Goal: Transaction & Acquisition: Obtain resource

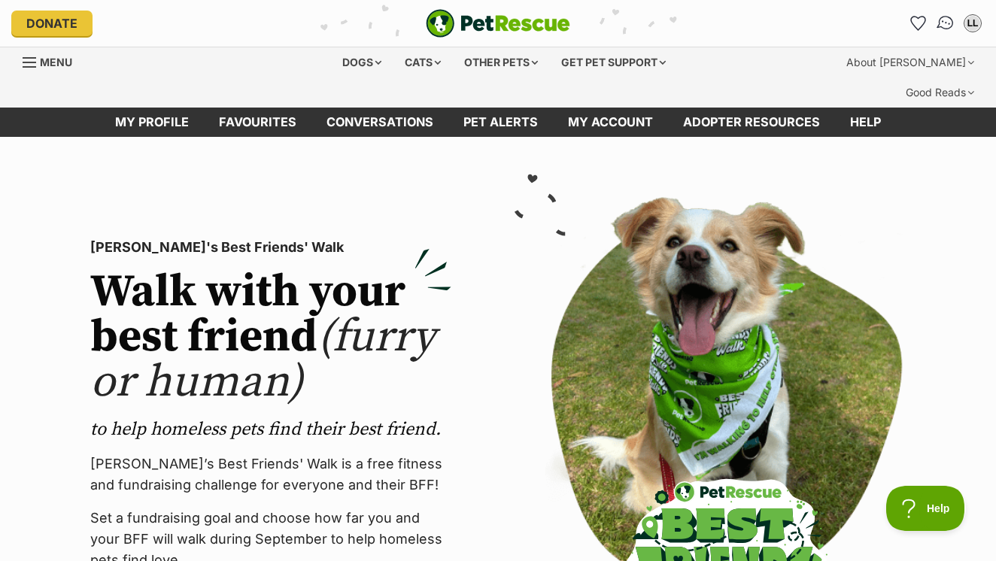
click at [951, 23] on img "Conversations" at bounding box center [946, 24] width 20 height 20
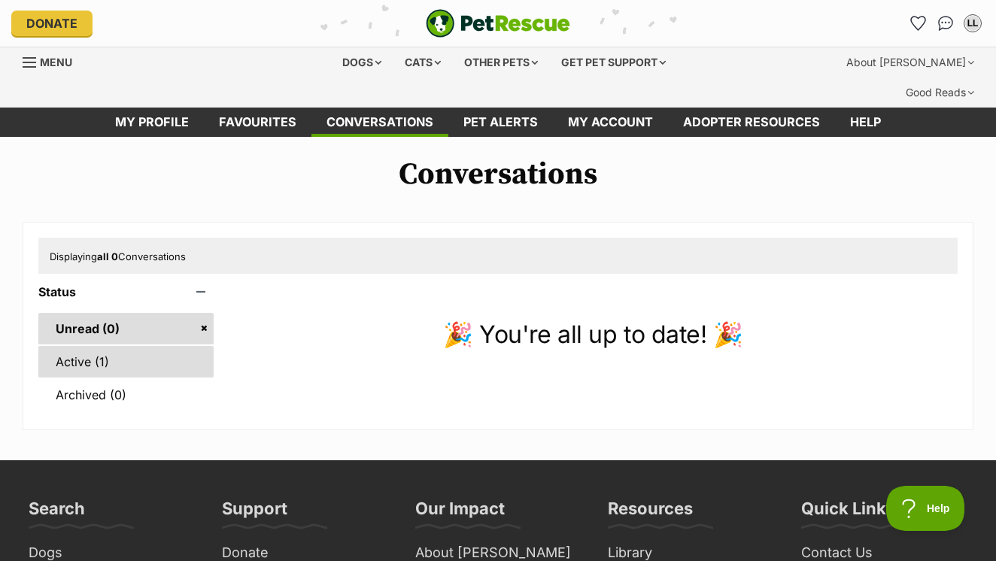
click at [110, 346] on link "Active (1)" at bounding box center [125, 362] width 175 height 32
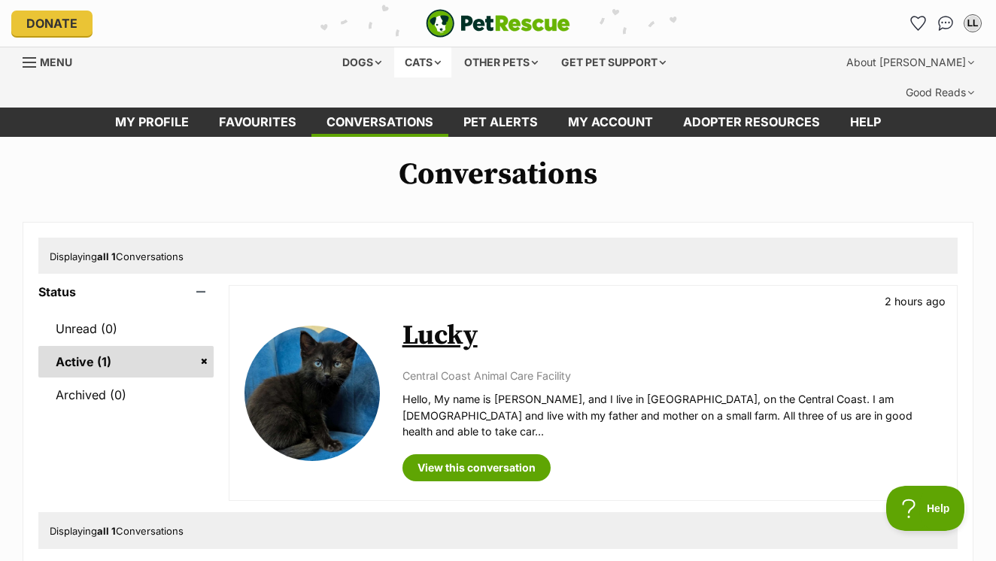
click at [405, 62] on div "Cats" at bounding box center [422, 62] width 57 height 30
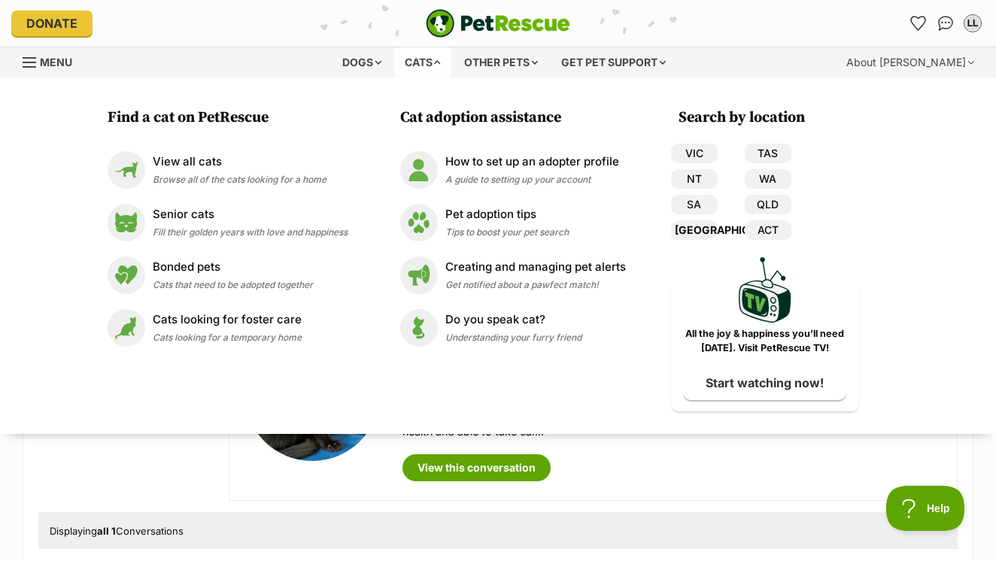
click at [692, 235] on link "[GEOGRAPHIC_DATA]" at bounding box center [694, 231] width 47 height 20
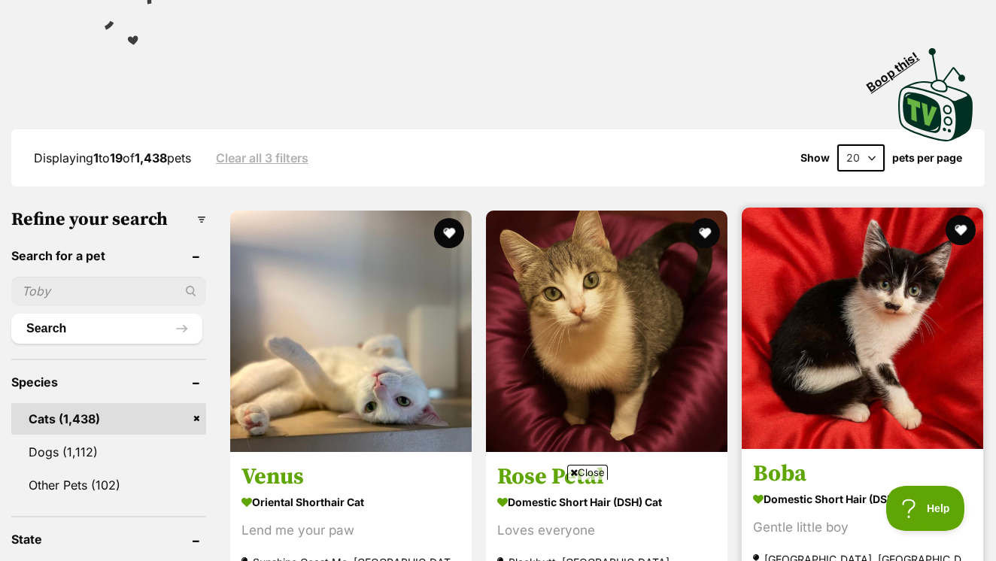
scroll to position [320, 0]
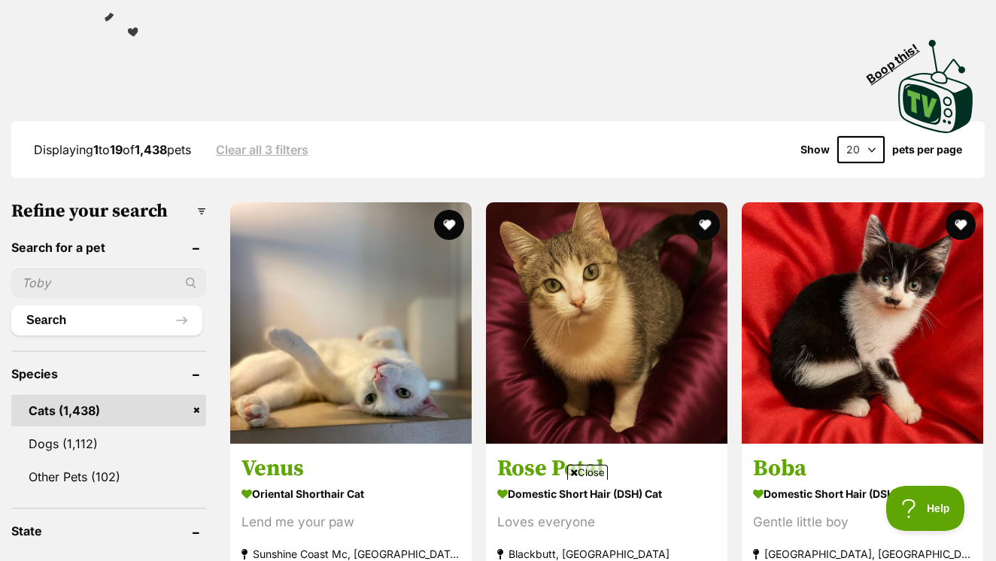
select select "60"
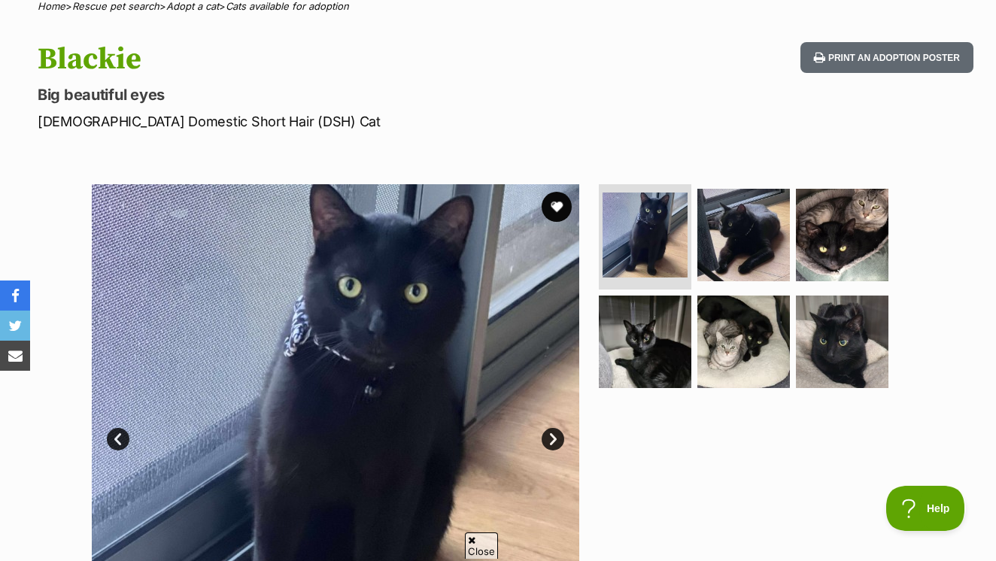
scroll to position [178, 0]
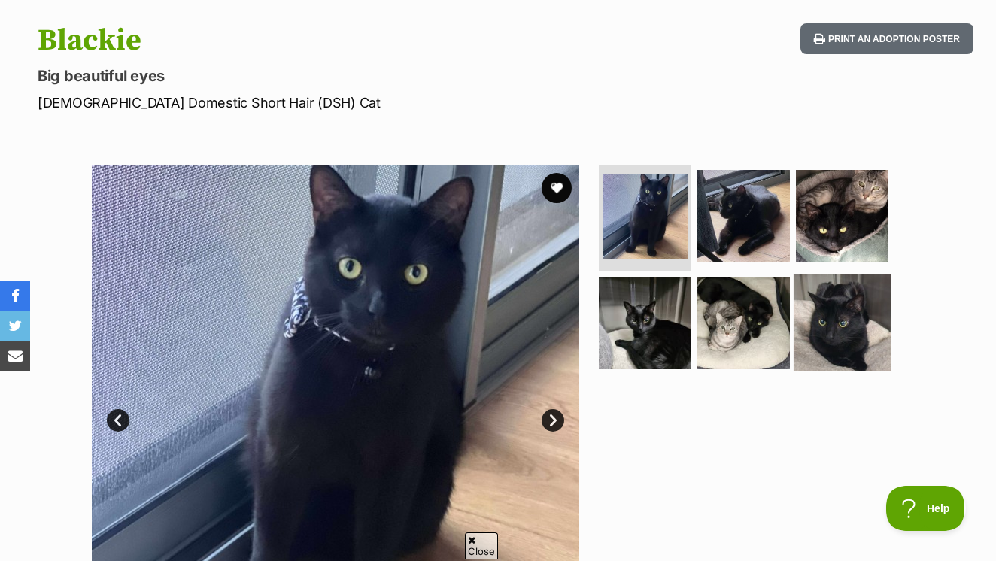
click at [837, 291] on img at bounding box center [842, 322] width 97 height 97
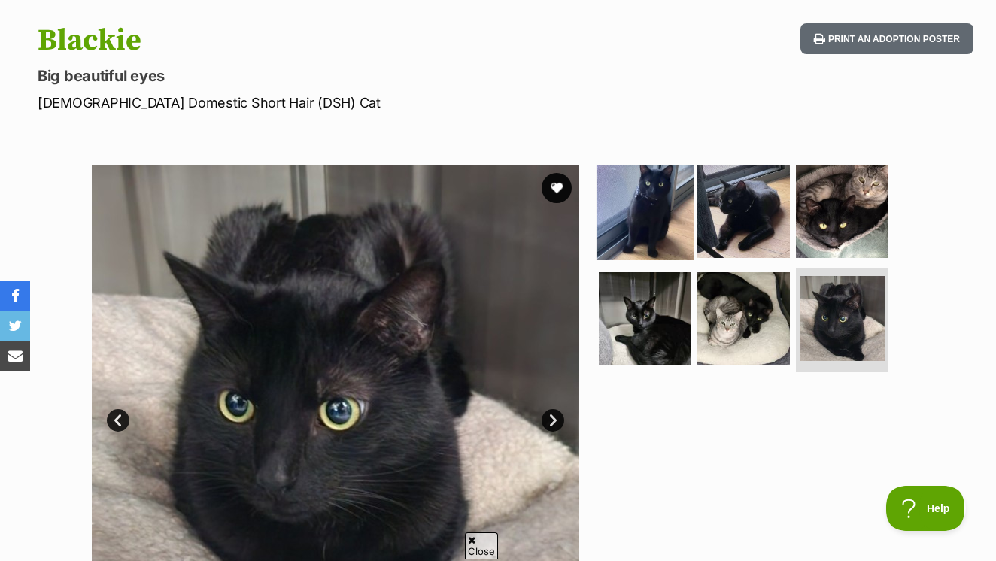
click at [658, 208] on img at bounding box center [645, 211] width 97 height 97
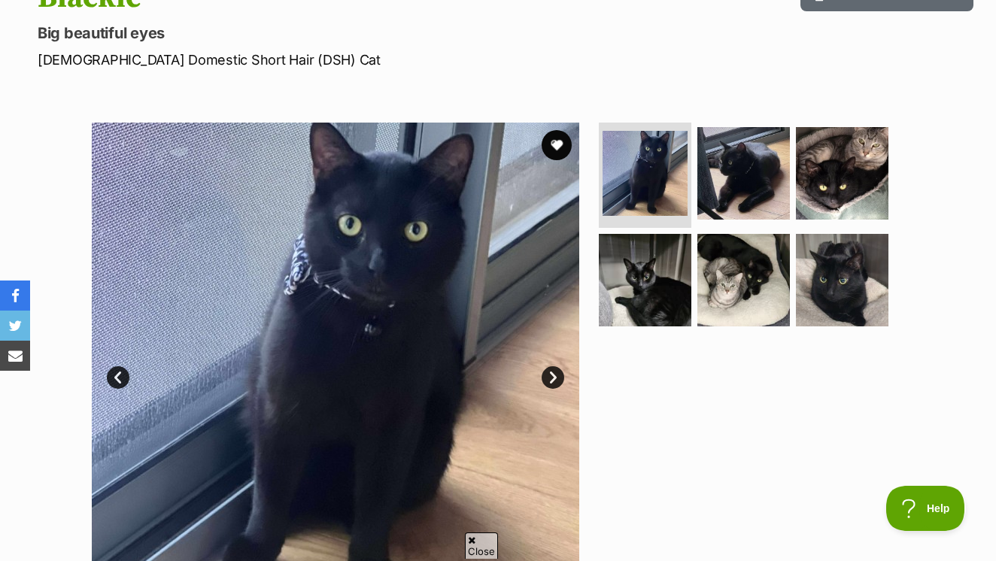
scroll to position [213, 0]
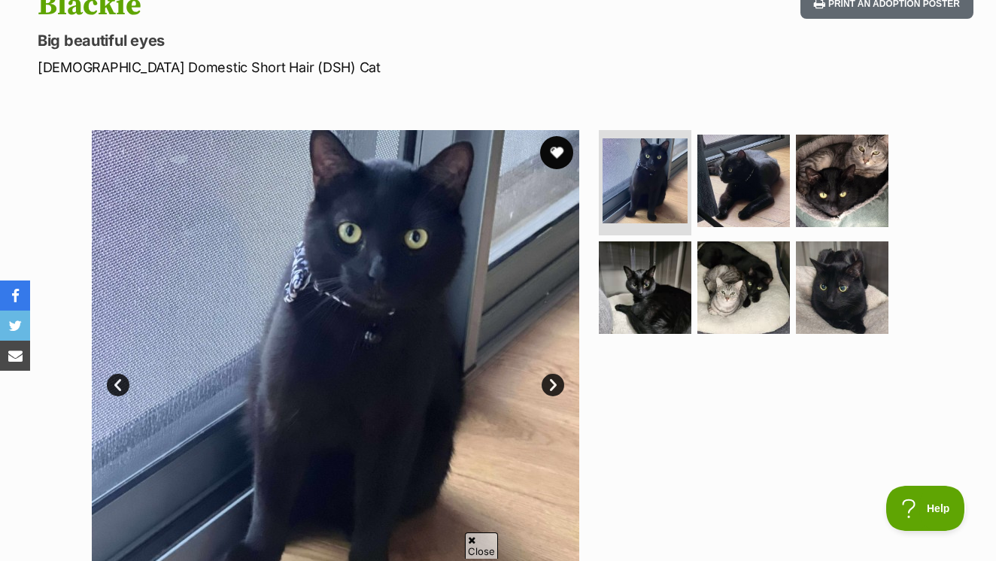
click at [558, 136] on button "favourite" at bounding box center [556, 152] width 33 height 33
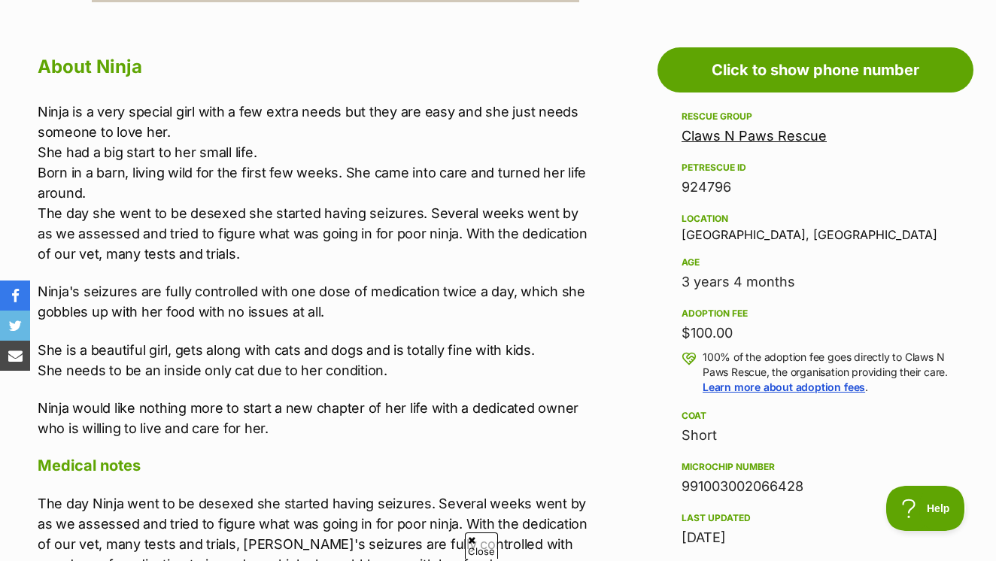
scroll to position [831, 0]
